Goal: Transaction & Acquisition: Download file/media

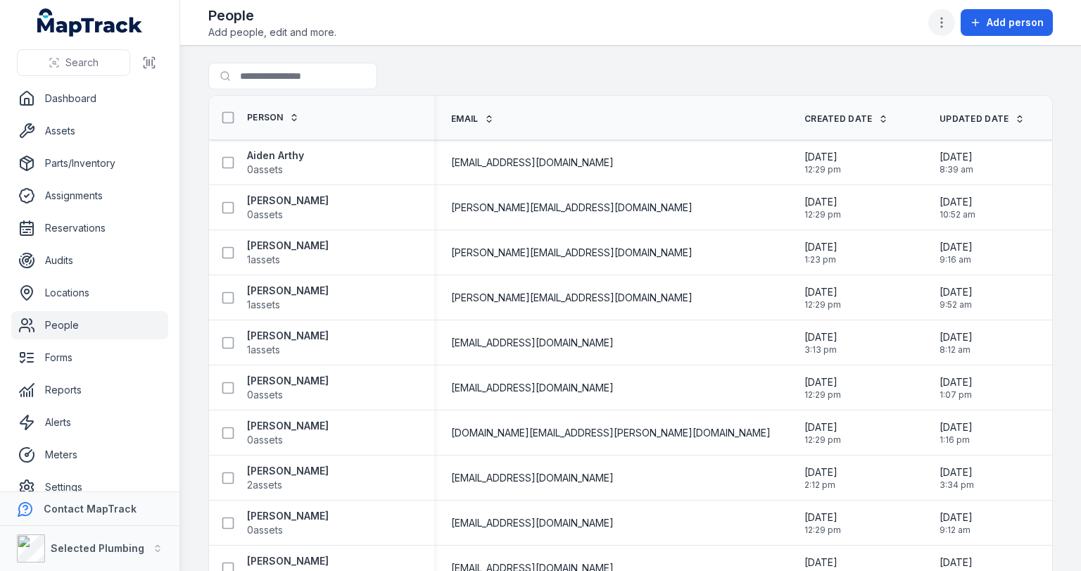
click at [946, 19] on icon "button" at bounding box center [942, 22] width 14 height 14
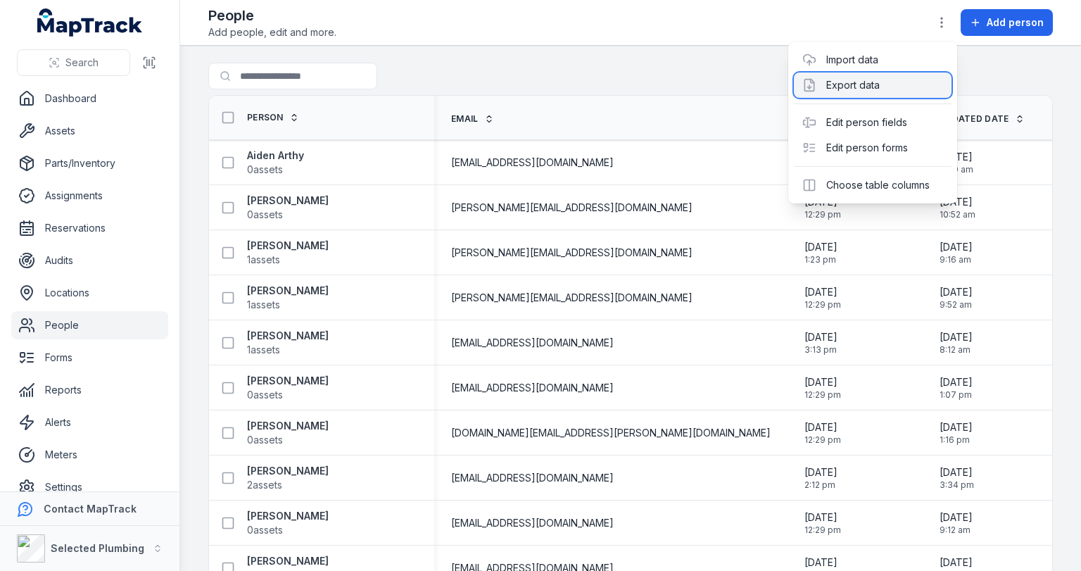
click at [876, 84] on div "Export data" at bounding box center [873, 85] width 158 height 25
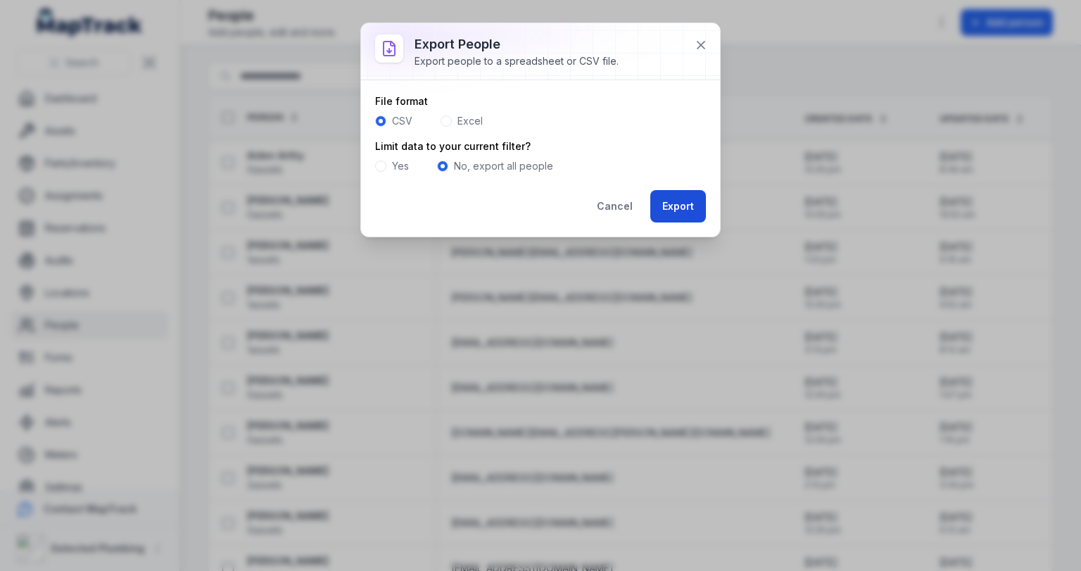
click at [677, 207] on button "Export" at bounding box center [679, 206] width 56 height 32
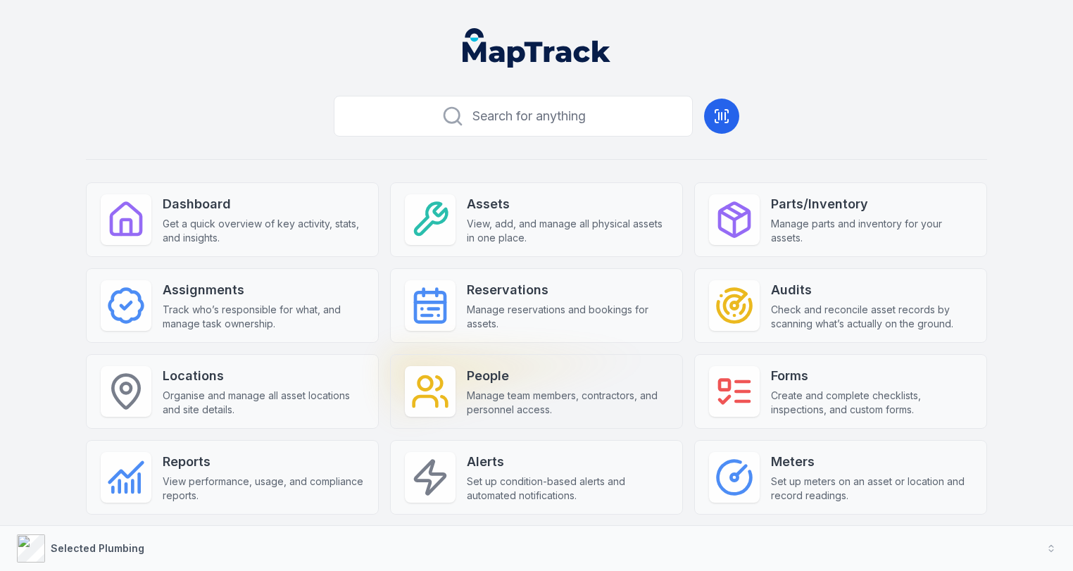
click at [523, 375] on strong "People" at bounding box center [567, 376] width 201 height 20
